Goal: Browse casually

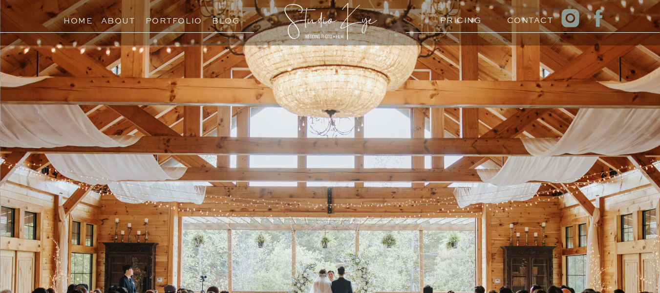
click at [189, 20] on h3 "Portfolio" at bounding box center [168, 18] width 44 height 9
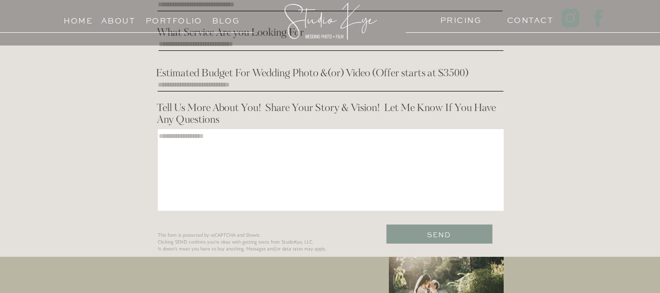
scroll to position [1600, 0]
